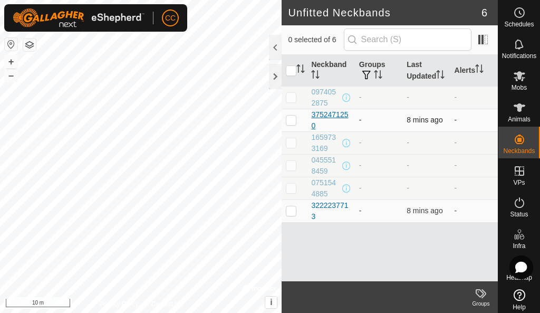
click at [339, 126] on div "3752471250" at bounding box center [330, 120] width 39 height 22
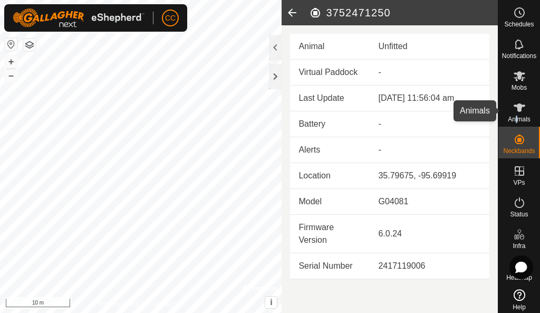
click at [512, 119] on span "Animals" at bounding box center [519, 119] width 23 height 6
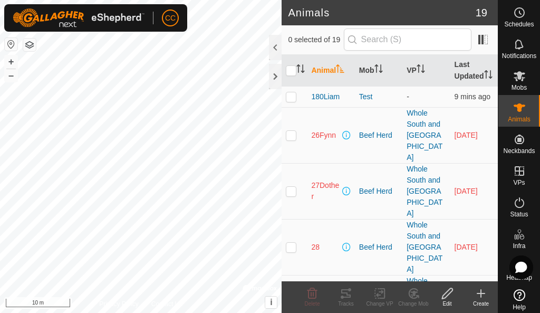
click at [479, 295] on icon at bounding box center [481, 293] width 13 height 13
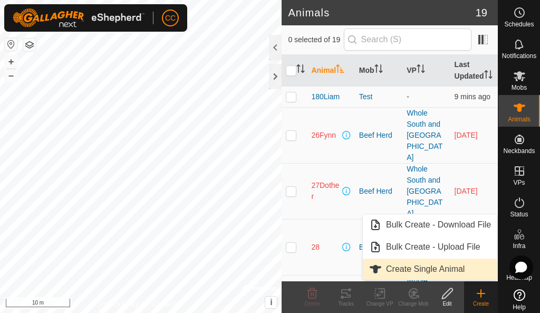
click at [418, 268] on link "Create Single Animal" at bounding box center [430, 269] width 135 height 21
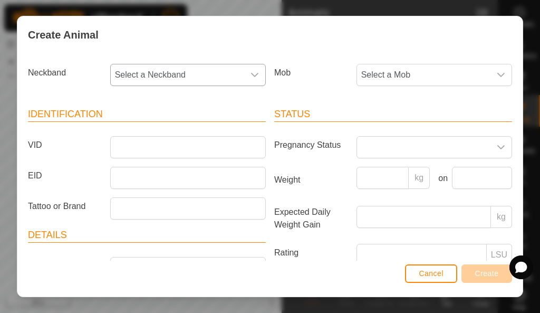
click at [204, 69] on span "Select a Neckband" at bounding box center [178, 74] width 134 height 21
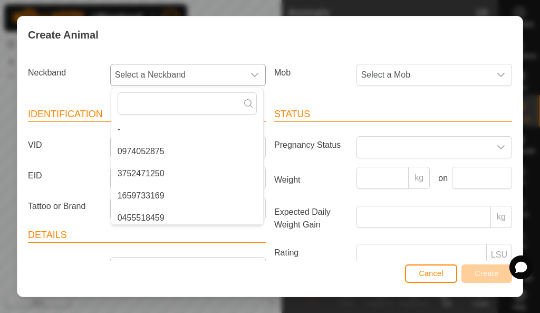
click at [201, 172] on li "3752471250" at bounding box center [187, 173] width 152 height 21
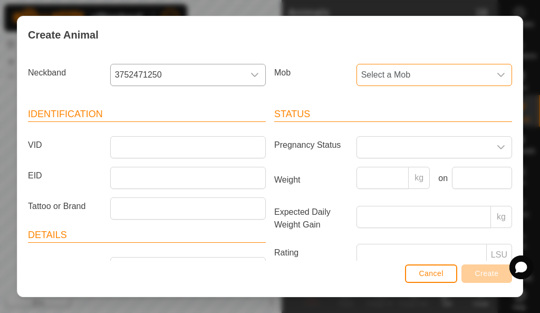
click at [470, 71] on span "Select a Mob" at bounding box center [424, 74] width 134 height 21
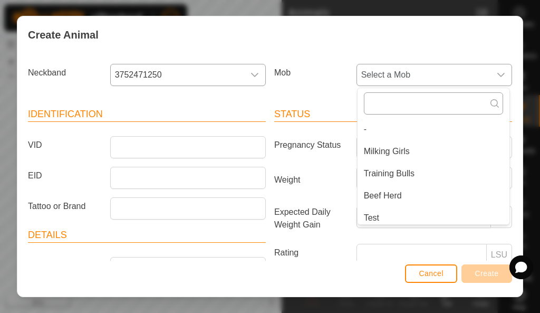
click at [425, 106] on input "text" at bounding box center [433, 103] width 139 height 22
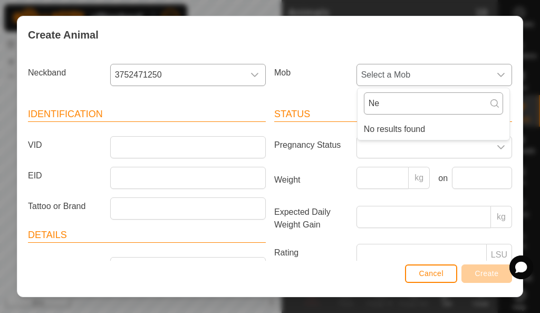
type input "N"
type input "l"
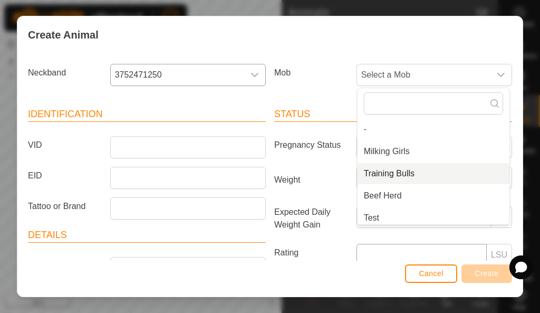
scroll to position [4, 0]
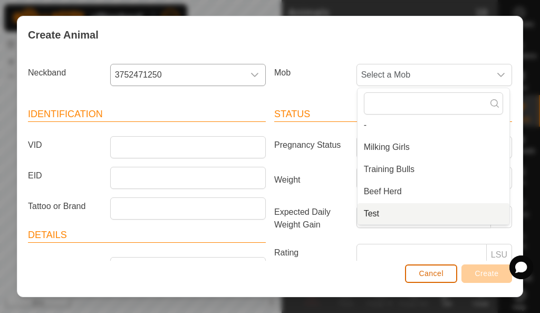
click at [438, 277] on span "Cancel" at bounding box center [431, 273] width 25 height 8
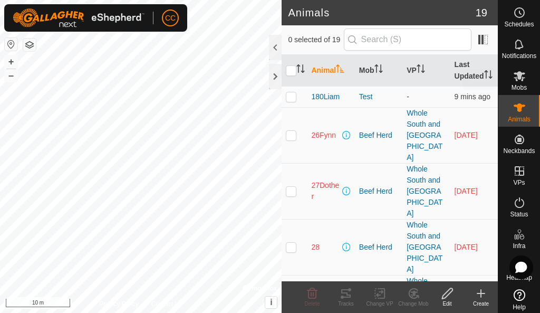
click at [520, 78] on icon at bounding box center [520, 76] width 12 height 10
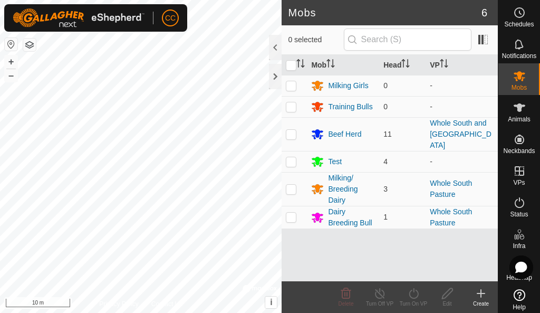
click at [482, 292] on icon at bounding box center [481, 293] width 13 height 13
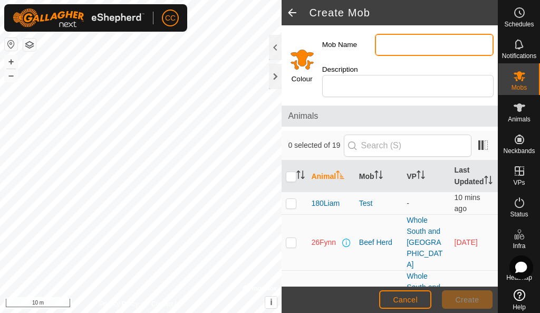
click at [392, 42] on input "Mob Name" at bounding box center [434, 45] width 119 height 22
type input "l"
type input "Lena"
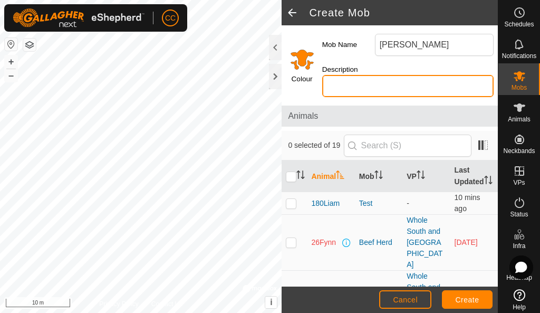
click at [343, 89] on input "Description" at bounding box center [409, 86] width 172 height 22
type input "New Dairy Girl"
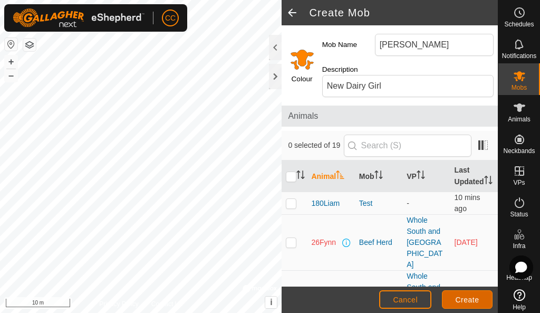
drag, startPoint x: 463, startPoint y: 297, endPoint x: 468, endPoint y: 300, distance: 5.7
click at [468, 300] on span "Create" at bounding box center [468, 300] width 24 height 8
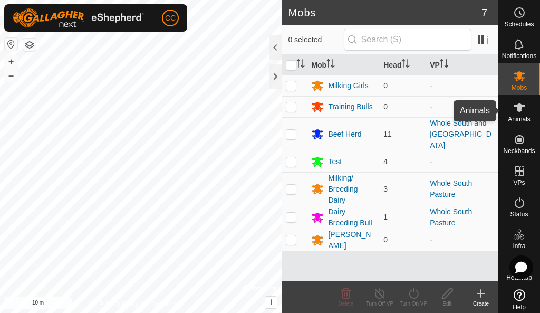
click at [504, 114] on div "Animals" at bounding box center [520, 111] width 42 height 32
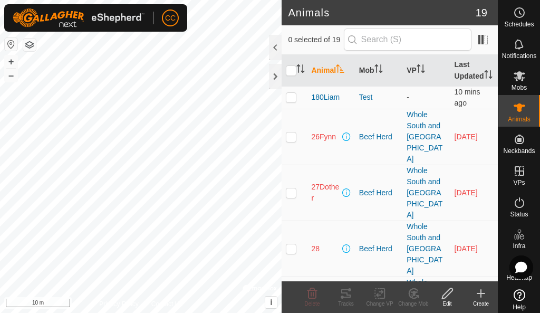
click at [478, 297] on icon at bounding box center [481, 293] width 13 height 13
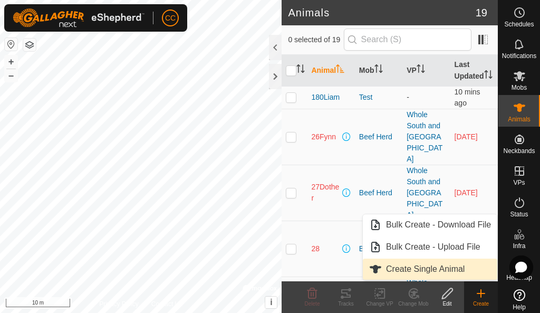
click at [416, 268] on link "Create Single Animal" at bounding box center [430, 269] width 135 height 21
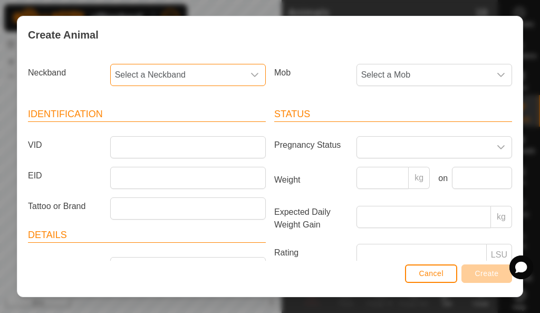
click at [207, 82] on span "Select a Neckband" at bounding box center [178, 74] width 134 height 21
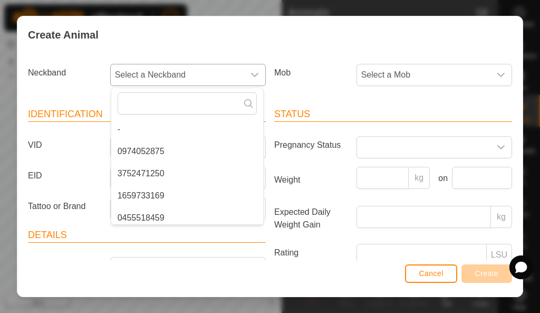
click at [159, 170] on li "3752471250" at bounding box center [187, 173] width 152 height 21
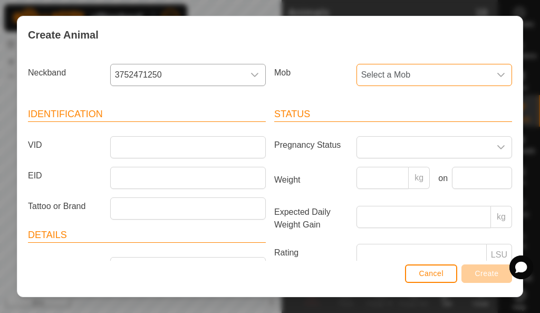
click at [392, 75] on span "Select a Mob" at bounding box center [424, 74] width 134 height 21
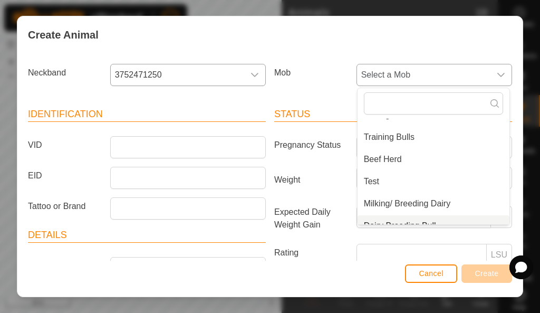
scroll to position [71, 0]
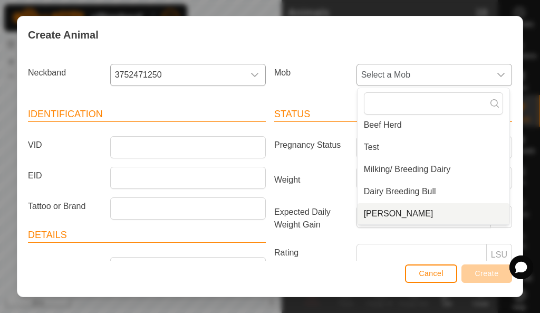
click at [387, 210] on li "Lena" at bounding box center [434, 213] width 152 height 21
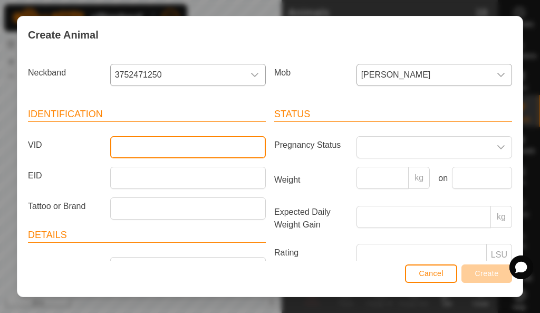
click at [141, 150] on input "VID" at bounding box center [188, 147] width 156 height 22
type input "Lena"
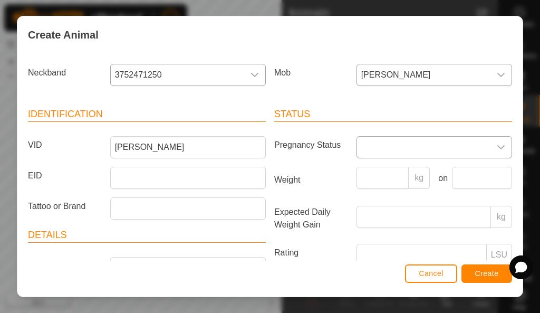
click at [482, 144] on span at bounding box center [424, 147] width 134 height 21
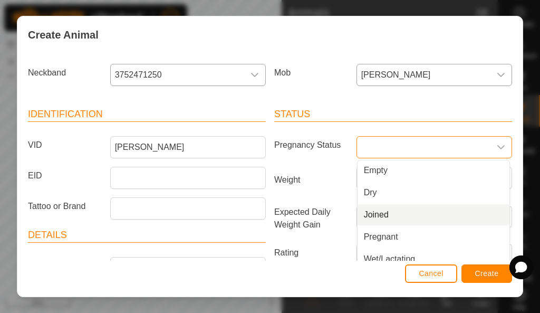
scroll to position [0, 0]
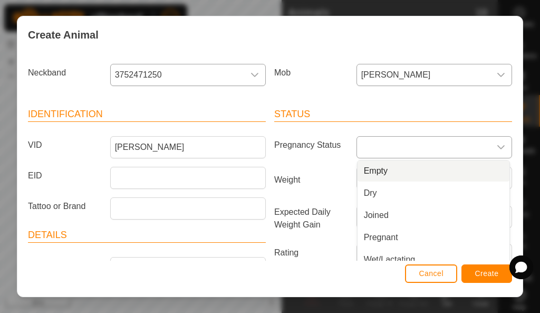
click at [359, 170] on li "Empty" at bounding box center [434, 170] width 152 height 21
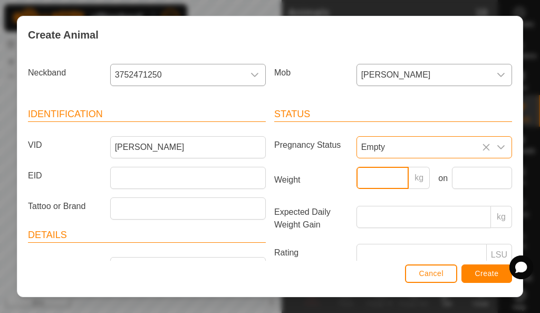
click at [384, 179] on input "Weight" at bounding box center [383, 178] width 53 height 22
type input "400"
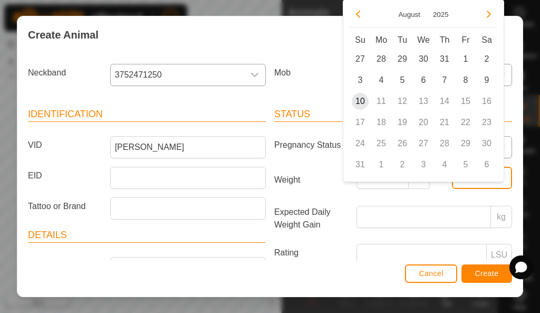
click at [457, 183] on input "text" at bounding box center [482, 178] width 60 height 22
click at [476, 274] on span "Create" at bounding box center [488, 273] width 24 height 8
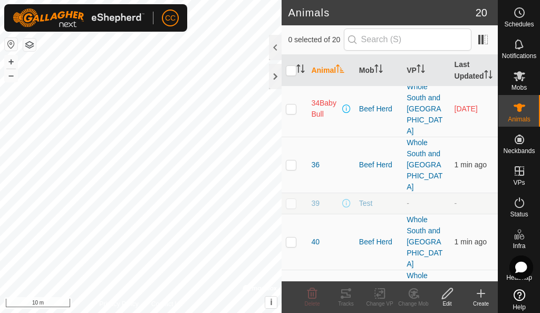
scroll to position [430, 0]
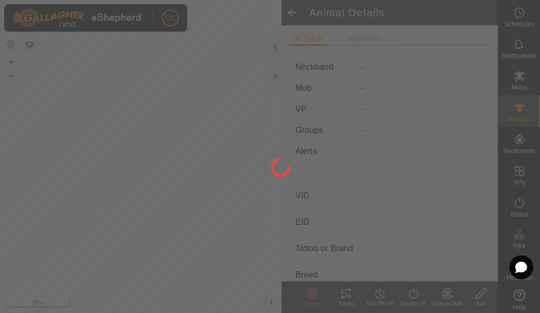
type input "Lena"
type input "-"
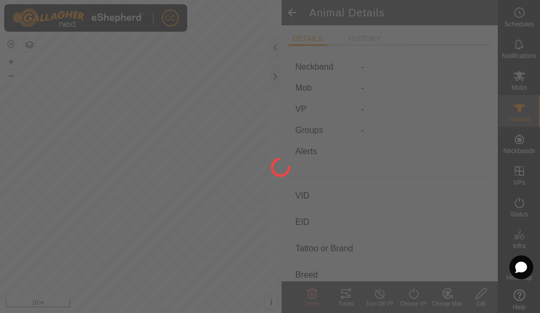
type input "Empty"
type input "400 kg"
type input "-"
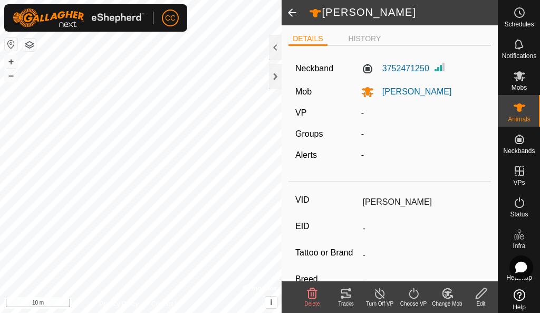
click at [487, 297] on icon at bounding box center [481, 293] width 13 height 13
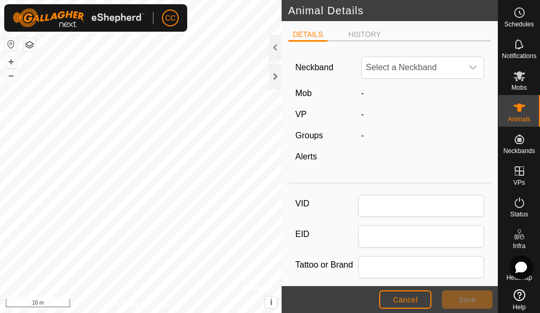
type input "Lena"
type input "400"
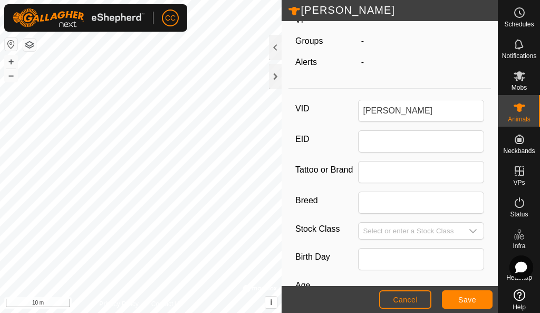
scroll to position [190, 0]
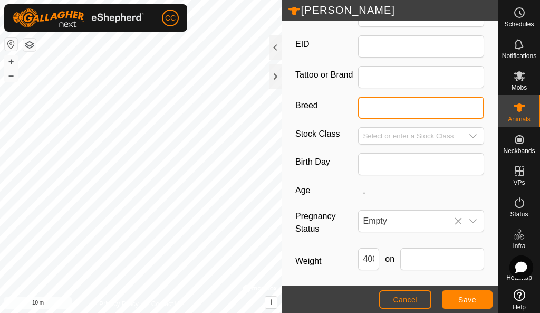
click at [376, 115] on input "Breed" at bounding box center [421, 108] width 126 height 22
type input "Jersey"
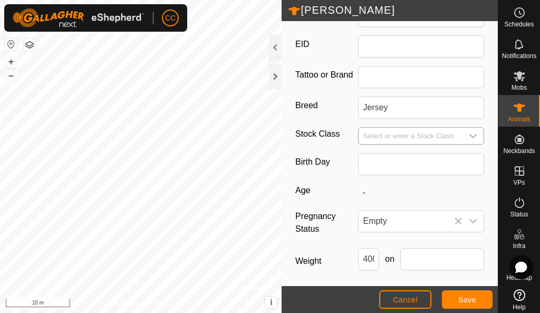
click at [463, 134] on div "dropdown trigger" at bounding box center [473, 136] width 21 height 16
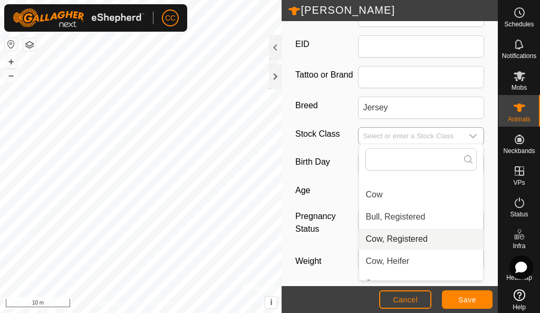
click at [383, 237] on li "Cow, Registered" at bounding box center [421, 239] width 124 height 21
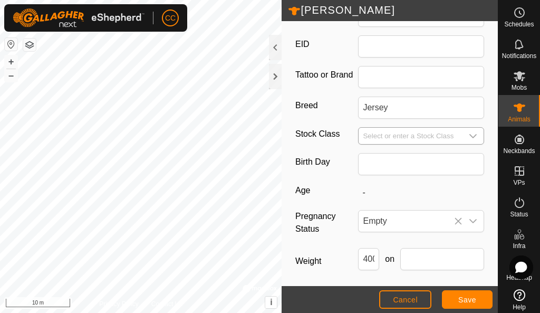
type input "Cow, Registered"
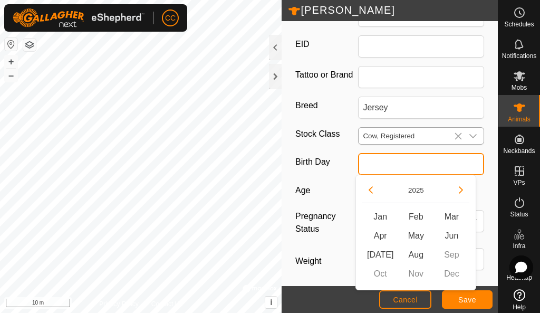
click at [371, 167] on input "text" at bounding box center [421, 164] width 126 height 22
click at [319, 175] on div "VID Lena EID Tattoo or Brand Breed Jersey Stock Class Cow, Registered Birth Day…" at bounding box center [390, 165] width 203 height 334
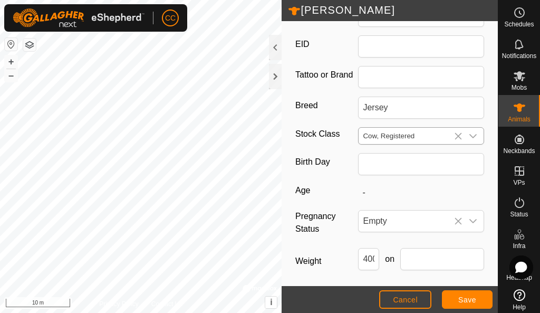
scroll to position [235, 0]
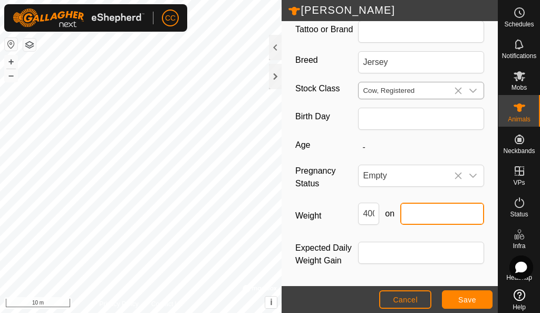
click at [434, 216] on input "text" at bounding box center [443, 214] width 84 height 22
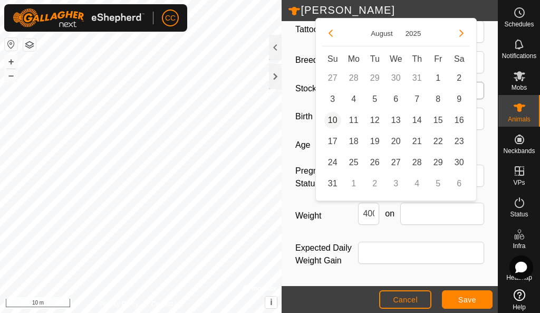
click at [333, 122] on span "10" at bounding box center [333, 120] width 17 height 17
type input "10 Aug, 2025"
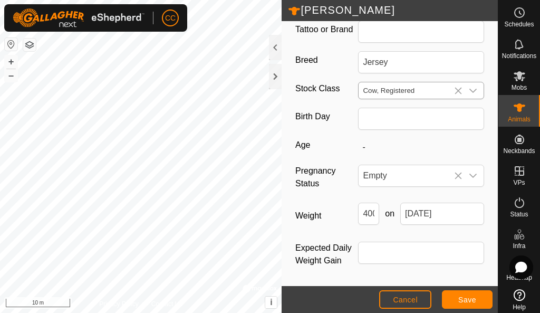
click at [338, 217] on label "Weight" at bounding box center [327, 216] width 63 height 26
click at [358, 217] on input "400" at bounding box center [368, 214] width 21 height 22
click at [476, 297] on span "Save" at bounding box center [468, 300] width 18 height 8
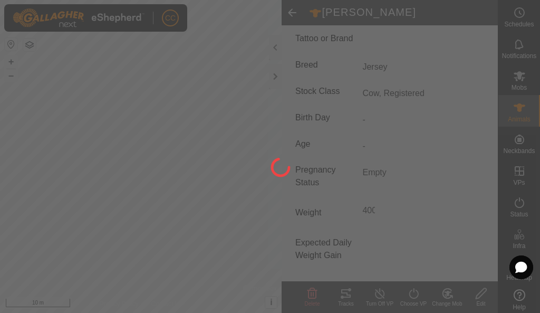
scroll to position [214, 0]
type input "-"
type input "400 kg"
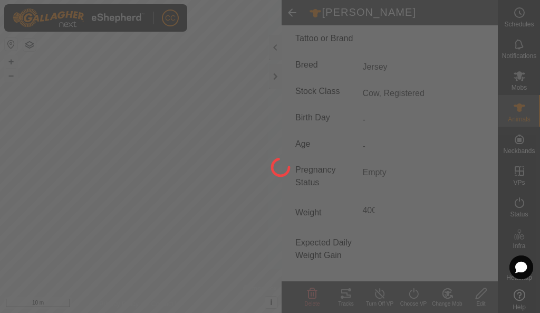
type input "-"
type input "Jersey"
type input "Cow, Registered"
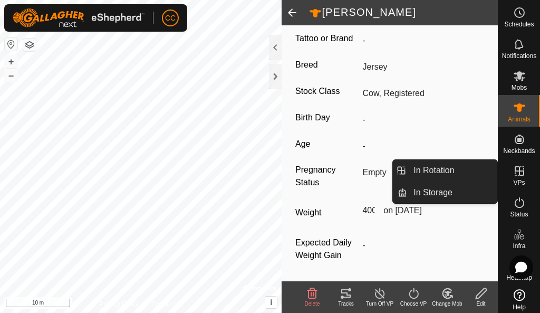
click at [521, 175] on icon at bounding box center [520, 171] width 13 height 13
click at [517, 174] on icon at bounding box center [520, 171] width 13 height 13
click at [515, 169] on icon at bounding box center [520, 171] width 10 height 10
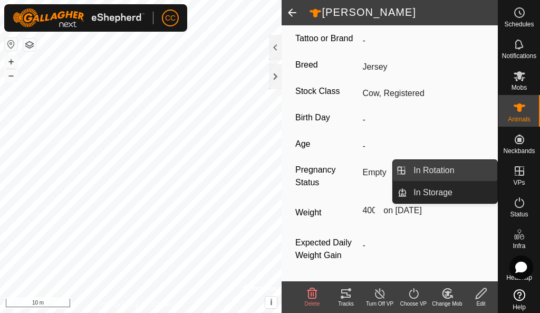
click at [469, 174] on link "In Rotation" at bounding box center [452, 170] width 90 height 21
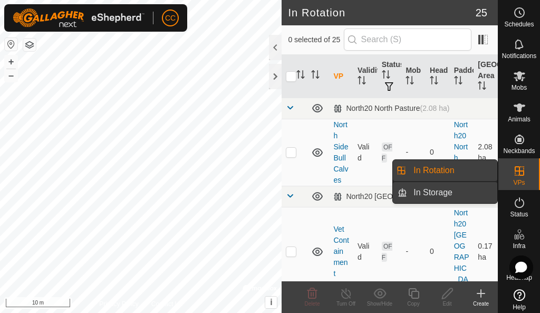
click at [479, 198] on link "In Storage" at bounding box center [452, 192] width 90 height 21
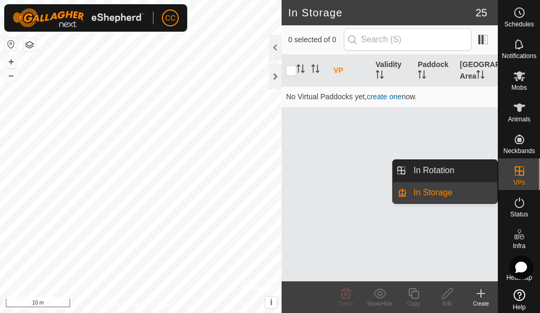
click at [515, 176] on icon at bounding box center [520, 171] width 13 height 13
click at [514, 175] on icon at bounding box center [520, 171] width 13 height 13
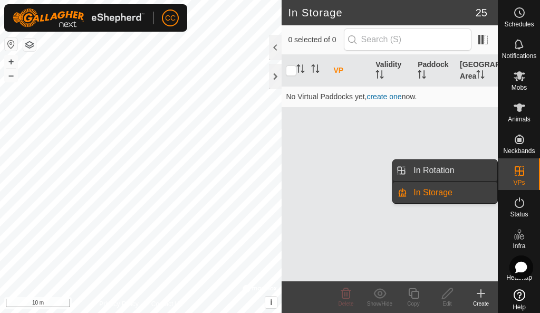
click at [473, 173] on link "In Rotation" at bounding box center [452, 170] width 90 height 21
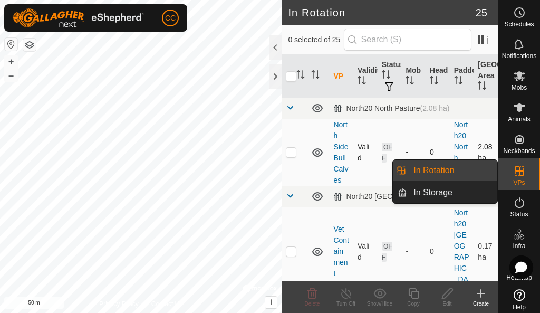
drag, startPoint x: 414, startPoint y: 177, endPoint x: 373, endPoint y: 163, distance: 43.6
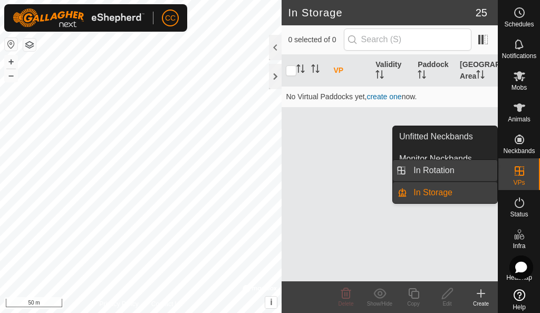
click at [486, 170] on link "In Rotation" at bounding box center [452, 170] width 90 height 21
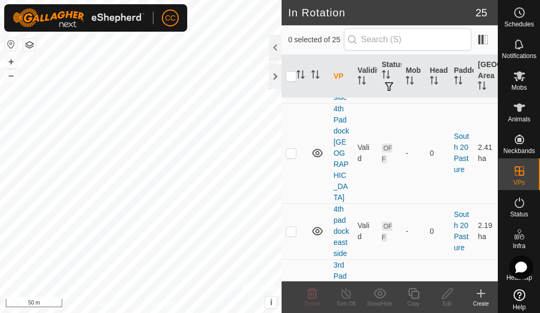
scroll to position [1044, 0]
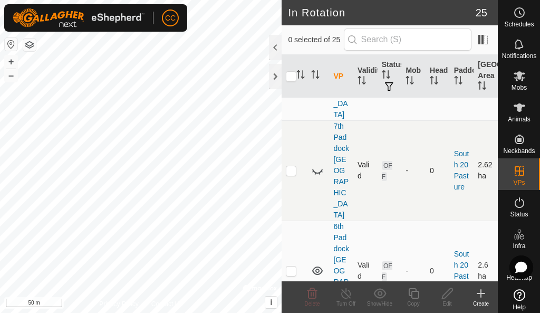
click at [318, 164] on icon at bounding box center [317, 170] width 13 height 13
click at [320, 80] on th at bounding box center [318, 76] width 22 height 43
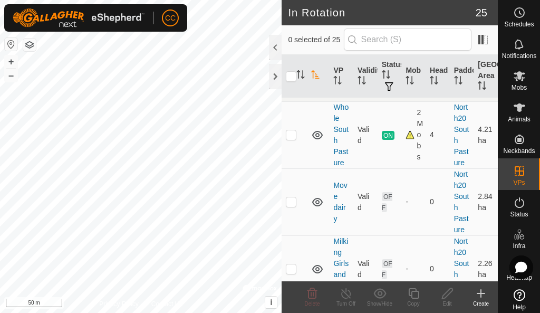
scroll to position [0, 0]
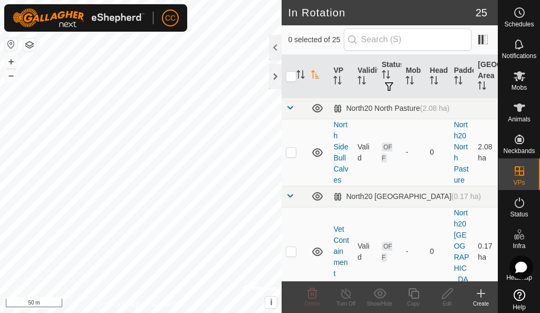
click at [17, 49] on div "Privacy Policy Contact Us N20 North Corral + – ⇧ i © Mapbox , © OpenStreetMap ,…" at bounding box center [141, 156] width 282 height 313
click at [13, 48] on button "button" at bounding box center [11, 44] width 13 height 13
click at [31, 48] on button "button" at bounding box center [29, 45] width 13 height 13
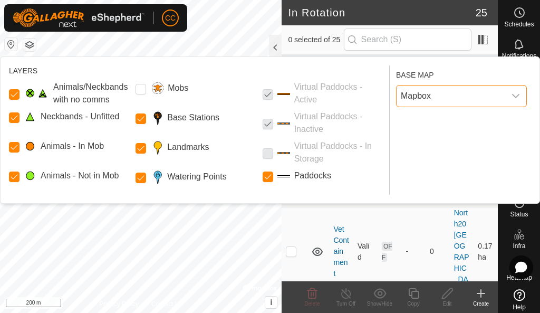
click at [469, 104] on span "Mapbox" at bounding box center [451, 96] width 109 height 21
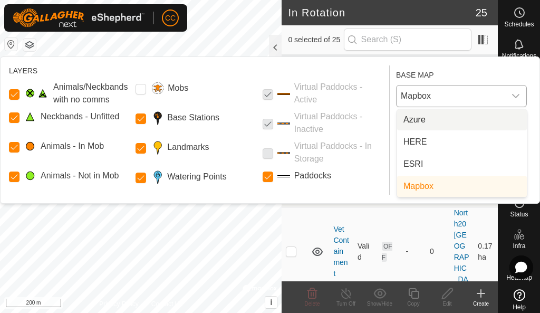
click at [416, 118] on li "Azure" at bounding box center [462, 119] width 130 height 21
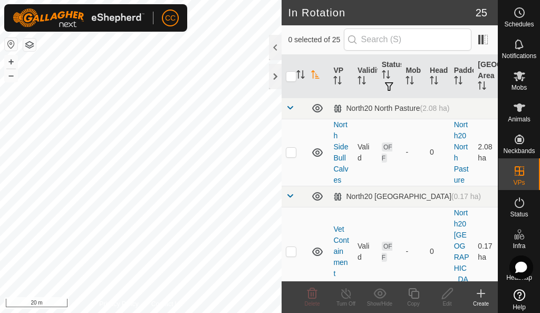
click at [480, 290] on icon at bounding box center [481, 293] width 13 height 13
